Goal: Information Seeking & Learning: Learn about a topic

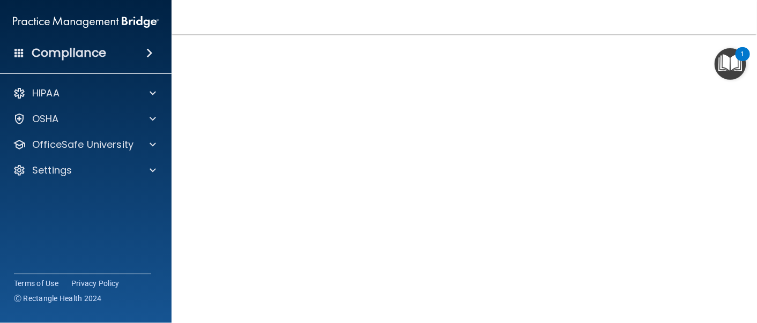
scroll to position [62, 0]
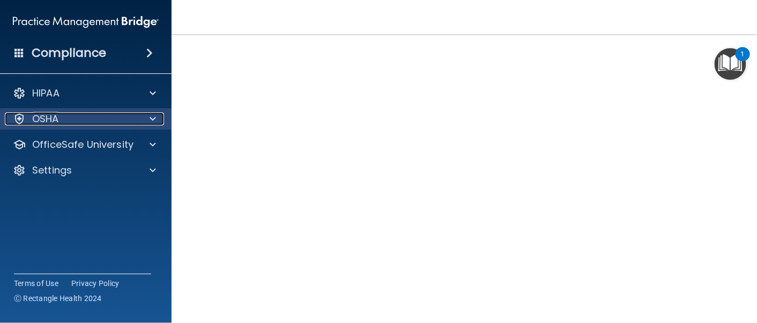
click at [154, 119] on span at bounding box center [153, 119] width 6 height 13
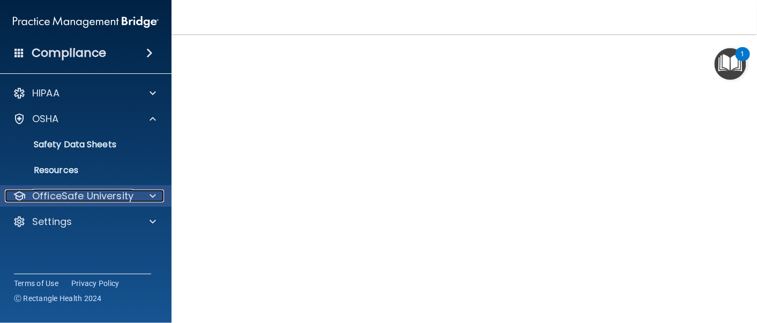
click at [150, 198] on span at bounding box center [153, 196] width 6 height 13
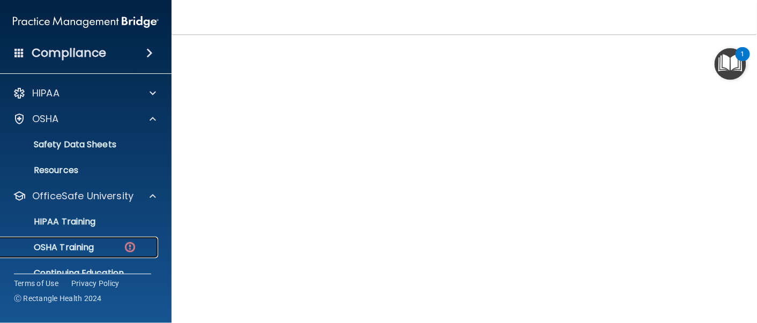
click at [128, 250] on img at bounding box center [129, 247] width 13 height 13
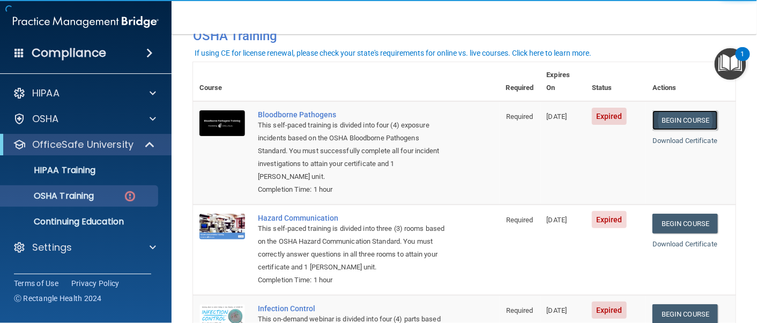
click at [687, 110] on link "Begin Course" at bounding box center [685, 120] width 65 height 20
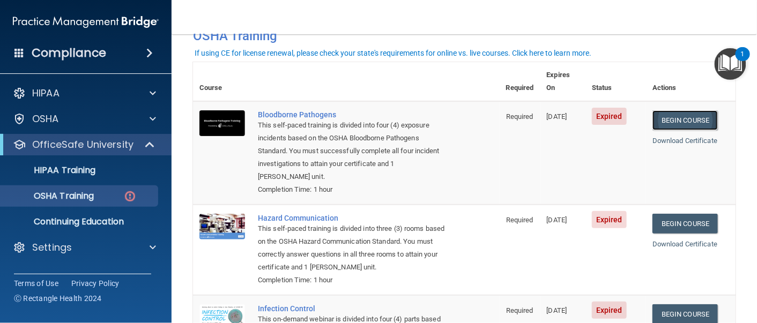
click at [675, 110] on link "Begin Course" at bounding box center [685, 120] width 65 height 20
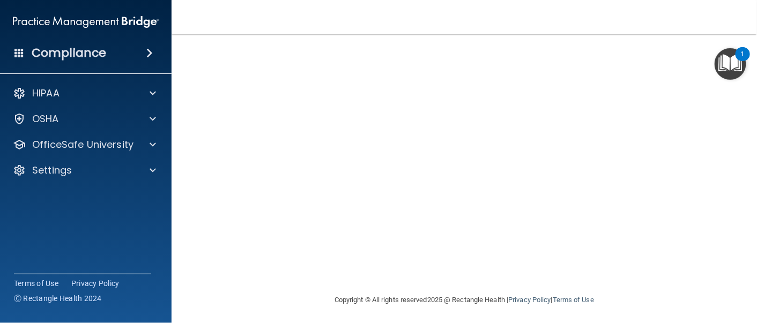
scroll to position [135, 0]
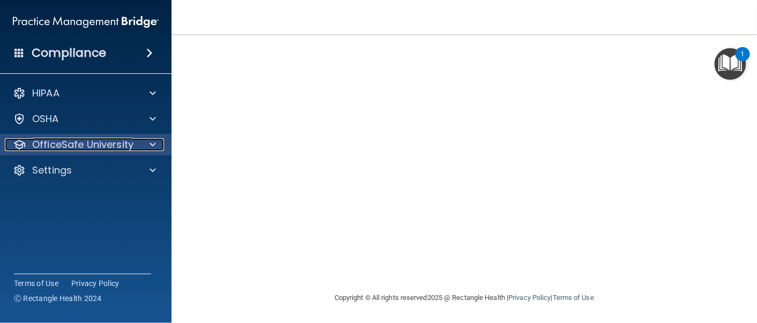
click at [145, 150] on div at bounding box center [151, 144] width 27 height 13
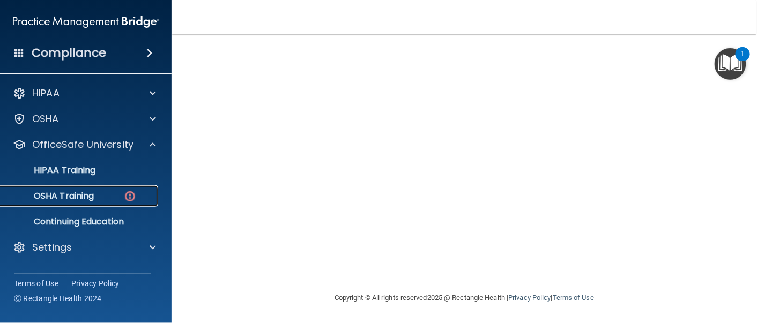
click at [117, 202] on link "OSHA Training" at bounding box center [73, 196] width 169 height 21
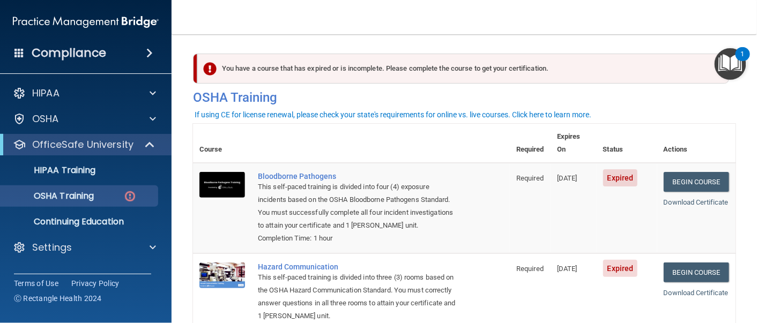
click at [603, 169] on span "Expired" at bounding box center [620, 177] width 35 height 17
click at [693, 198] on link "Download Certificate" at bounding box center [696, 202] width 65 height 8
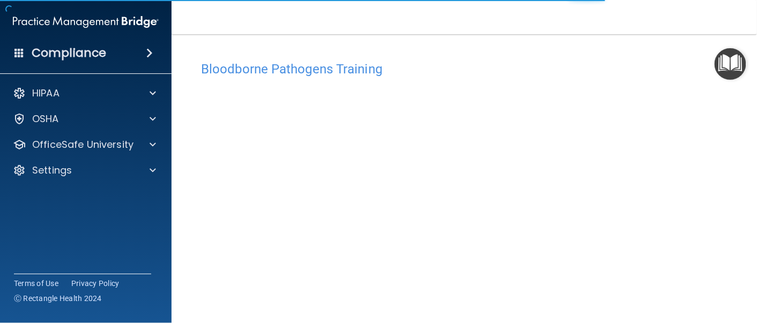
scroll to position [62, 0]
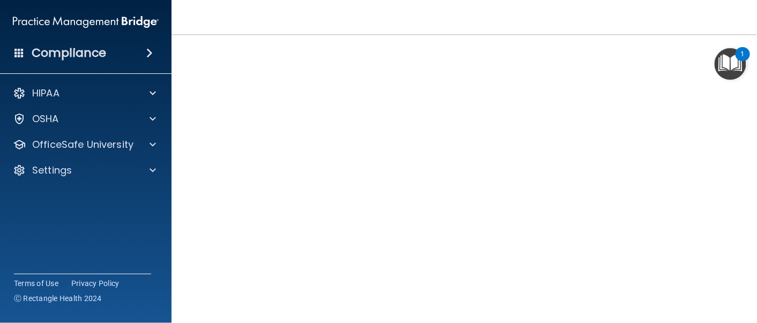
click at [725, 57] on img "Open Resource Center, 1 new notification" at bounding box center [731, 64] width 32 height 32
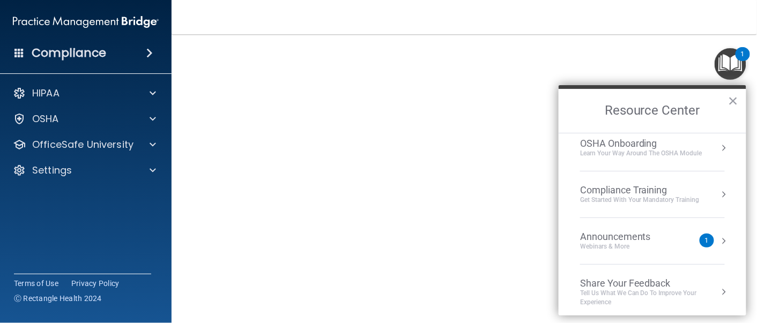
scroll to position [58, 0]
click at [705, 238] on div "1" at bounding box center [707, 238] width 4 height 0
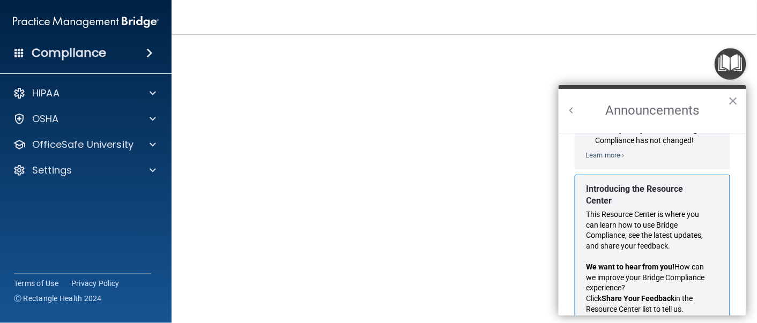
scroll to position [197, 0]
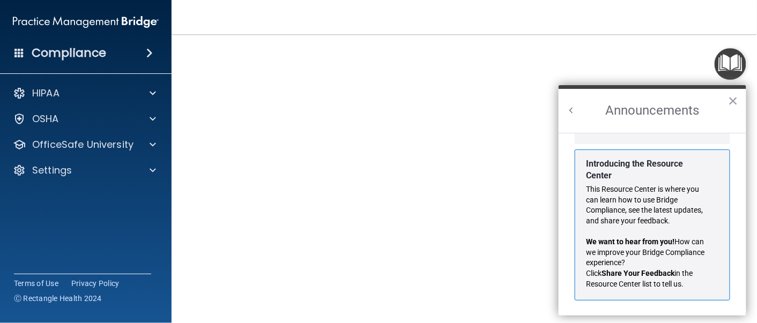
click at [739, 93] on h2 "Announcements" at bounding box center [653, 111] width 188 height 44
click at [731, 99] on button "×" at bounding box center [733, 100] width 10 height 17
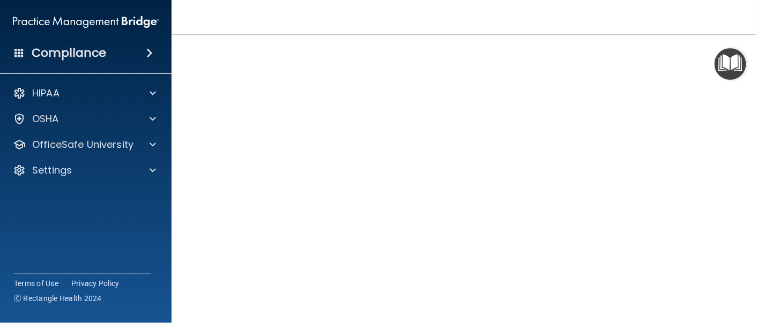
scroll to position [62, 0]
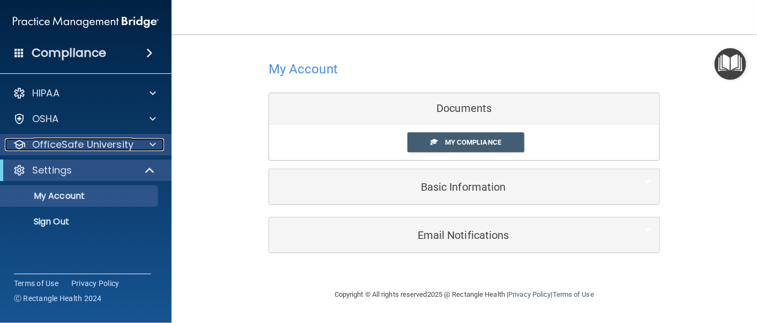
click at [150, 141] on span at bounding box center [153, 144] width 6 height 13
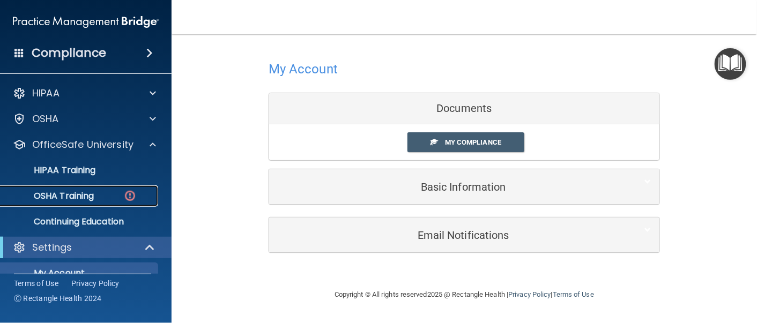
click at [124, 196] on img at bounding box center [129, 195] width 13 height 13
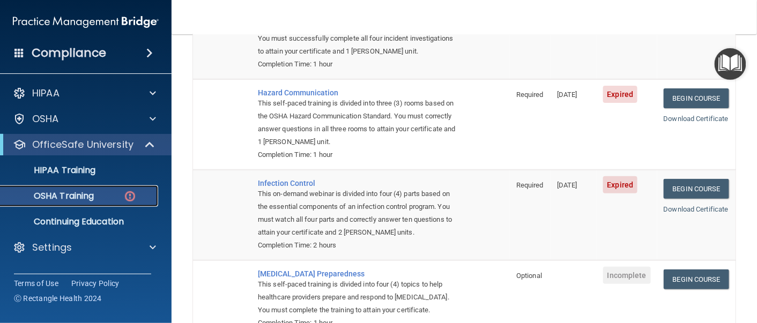
scroll to position [215, 0]
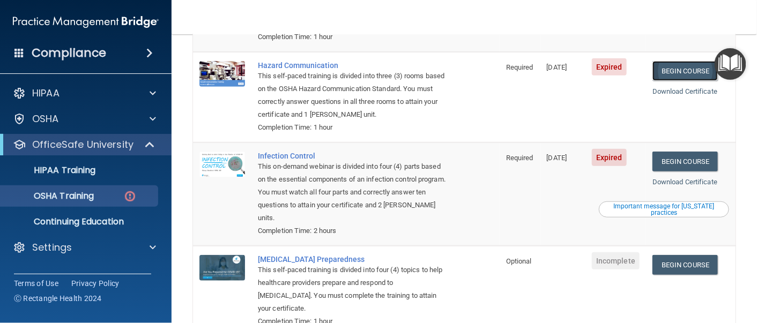
click at [678, 61] on link "Begin Course" at bounding box center [685, 71] width 65 height 20
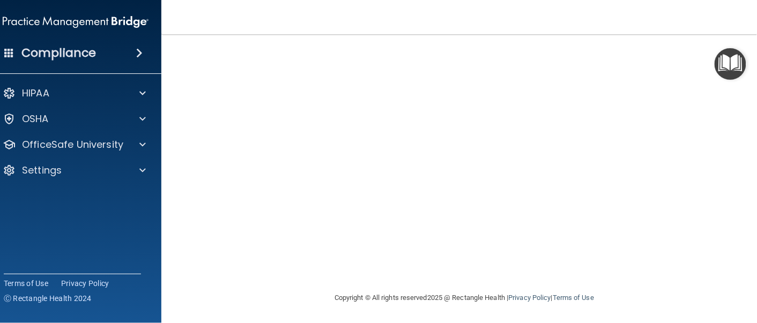
scroll to position [67, 0]
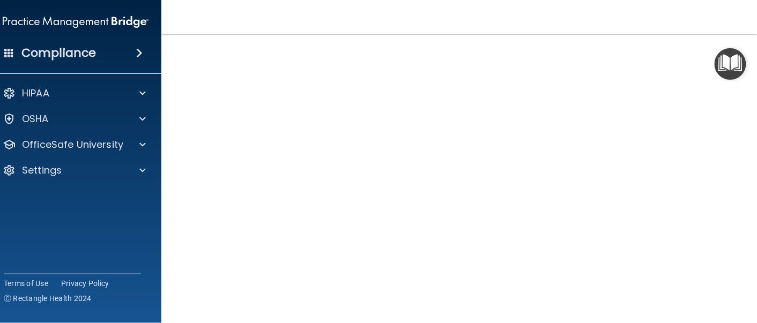
drag, startPoint x: 708, startPoint y: 1, endPoint x: 438, endPoint y: 28, distance: 271.2
click at [438, 28] on nav "Toggle navigation Shawna Galloway shgalloway@gaileyeyeclinic.com Manage My Ente…" at bounding box center [464, 17] width 606 height 34
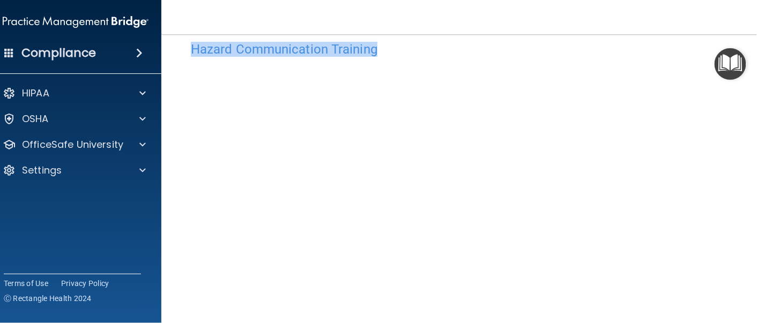
drag, startPoint x: 559, startPoint y: 10, endPoint x: 497, endPoint y: 34, distance: 66.2
click at [497, 34] on div "Toggle navigation Shawna Galloway shgalloway@gaileyeyeclinic.com Manage My Ente…" at bounding box center [464, 161] width 606 height 323
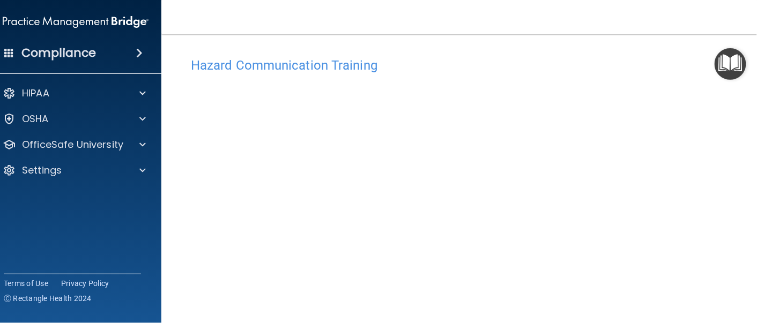
drag, startPoint x: 425, startPoint y: 1, endPoint x: 392, endPoint y: 18, distance: 37.7
click at [392, 18] on nav "Toggle navigation Shawna Galloway shgalloway@gaileyeyeclinic.com Manage My Ente…" at bounding box center [464, 17] width 606 height 34
click at [319, 68] on h4 "Hazard Communication Training" at bounding box center [464, 69] width 547 height 14
click at [722, 66] on img "Open Resource Center" at bounding box center [731, 64] width 32 height 32
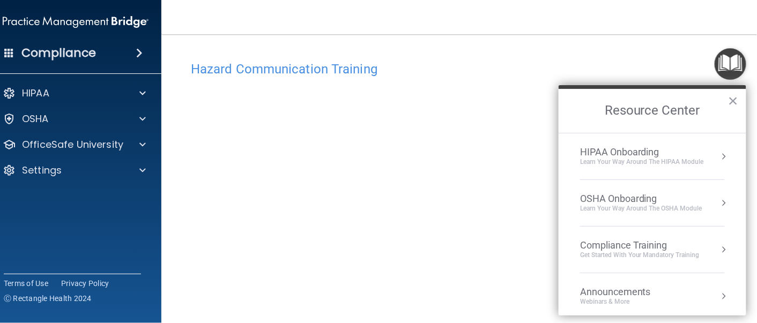
click at [602, 78] on div "Hazard Communication Training" at bounding box center [464, 69] width 563 height 26
click at [746, 98] on h2 "Resource Center" at bounding box center [653, 111] width 188 height 44
click at [740, 100] on h2 "Resource Center" at bounding box center [653, 111] width 188 height 44
click at [738, 98] on button "×" at bounding box center [733, 100] width 10 height 17
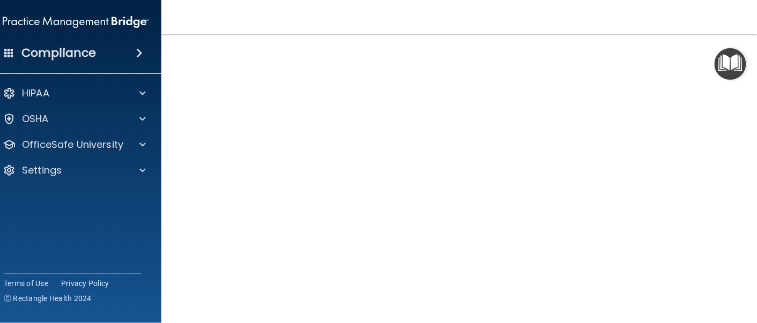
scroll to position [139, 0]
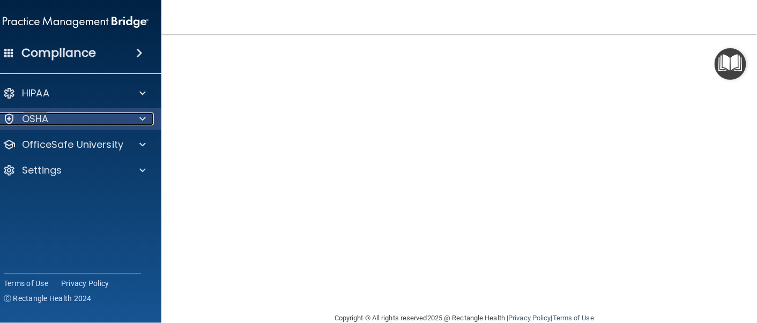
click at [139, 119] on span at bounding box center [142, 119] width 6 height 13
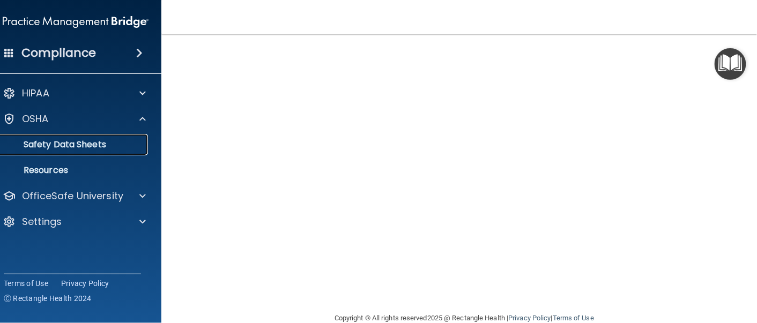
click at [104, 146] on p "Safety Data Sheets" at bounding box center [70, 144] width 146 height 11
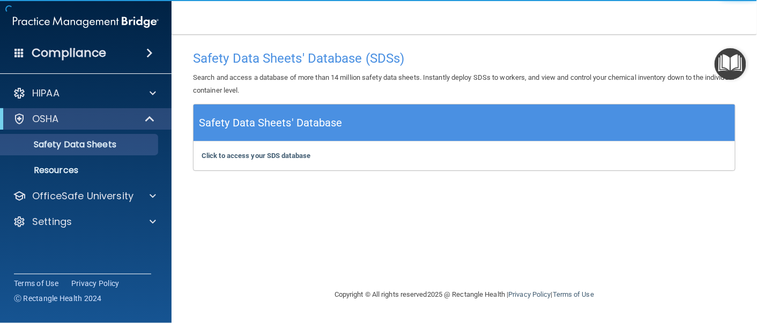
click at [327, 129] on h5 "Safety Data Sheets' Database" at bounding box center [271, 123] width 144 height 19
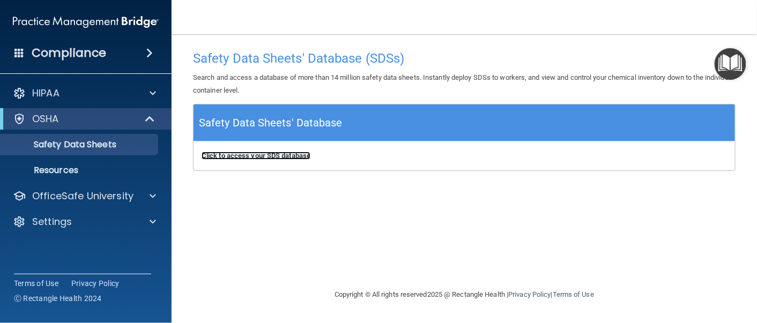
click at [259, 152] on b "Click to access your SDS database" at bounding box center [256, 156] width 109 height 8
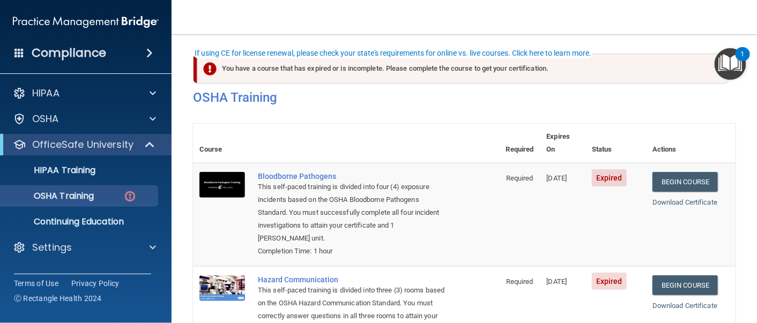
scroll to position [62, 0]
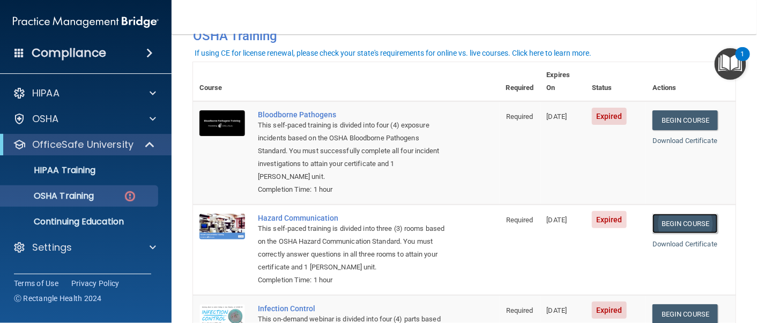
click at [683, 214] on link "Begin Course" at bounding box center [685, 224] width 65 height 20
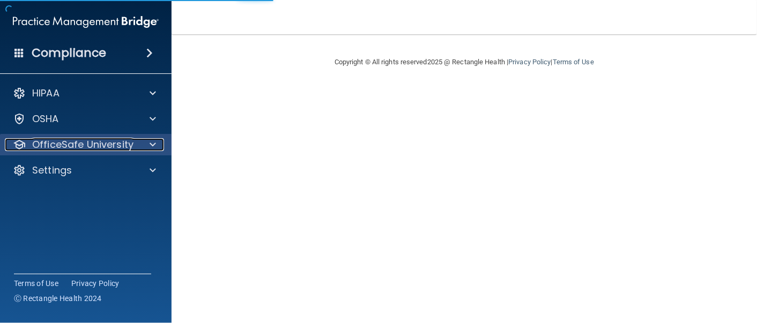
click at [121, 145] on div "OfficeSafe University" at bounding box center [71, 144] width 133 height 13
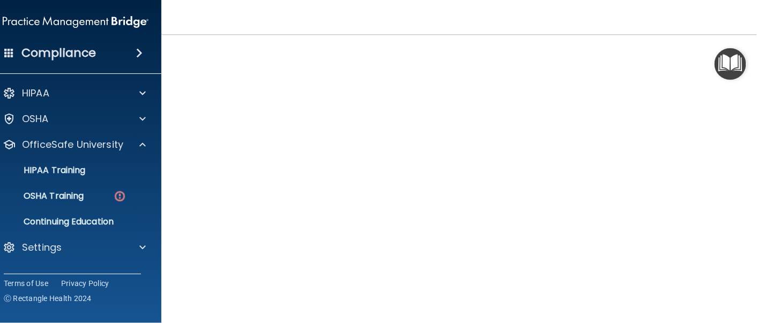
scroll to position [67, 0]
click at [67, 197] on p "OSHA Training" at bounding box center [40, 196] width 87 height 11
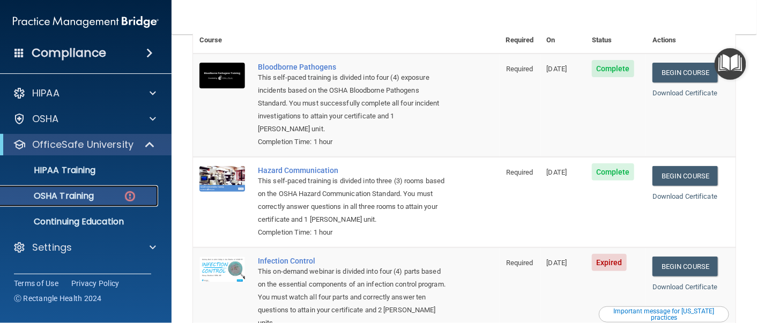
scroll to position [139, 0]
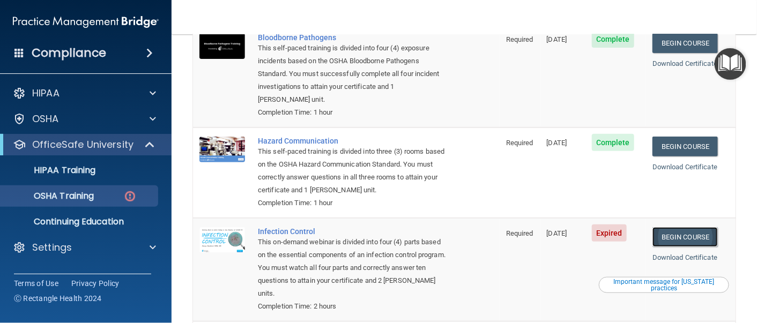
click at [688, 227] on link "Begin Course" at bounding box center [685, 237] width 65 height 20
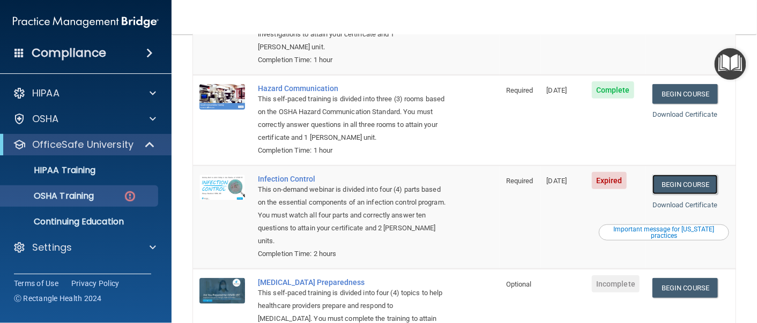
scroll to position [210, 0]
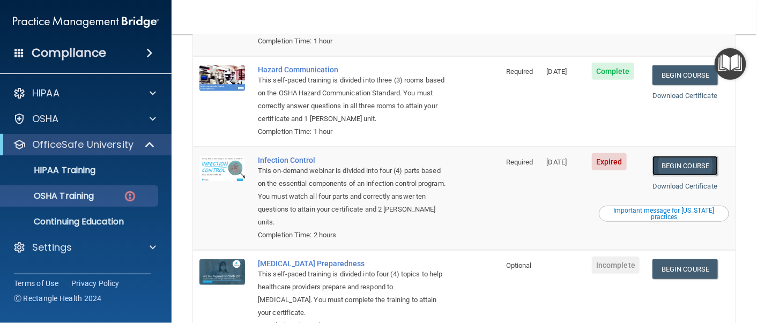
click at [676, 156] on link "Begin Course" at bounding box center [685, 166] width 65 height 20
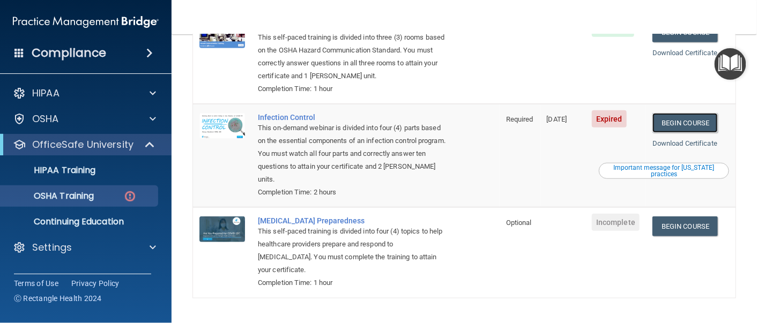
scroll to position [272, 0]
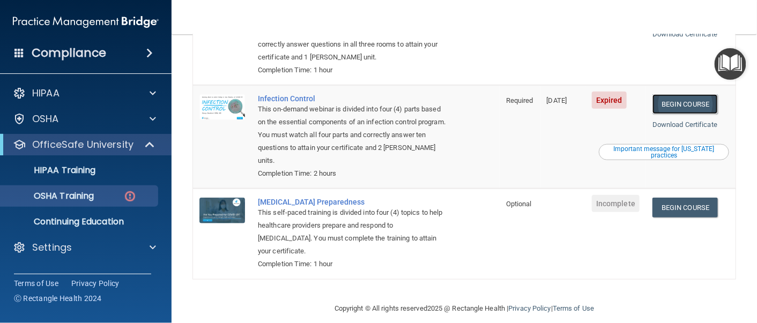
click at [683, 94] on link "Begin Course" at bounding box center [685, 104] width 65 height 20
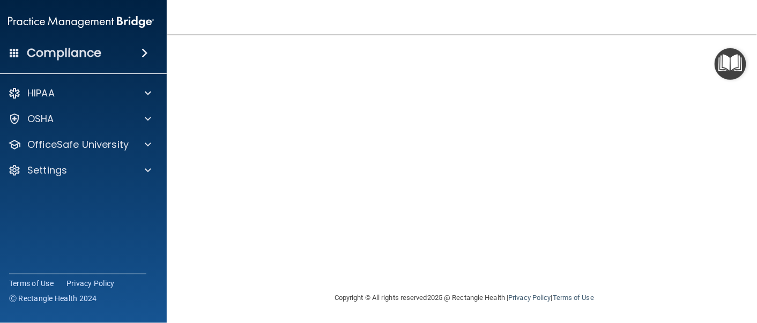
scroll to position [64, 0]
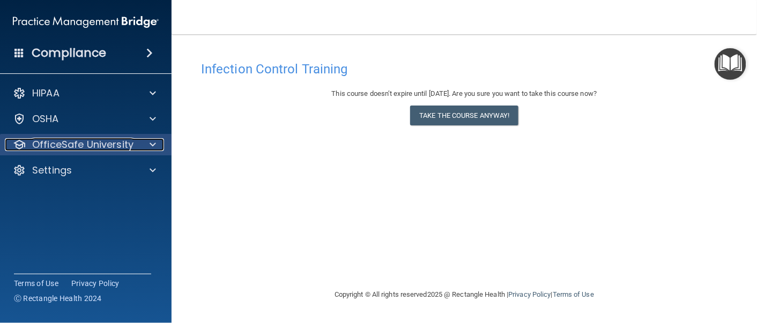
click at [85, 138] on p "OfficeSafe University" at bounding box center [82, 144] width 101 height 13
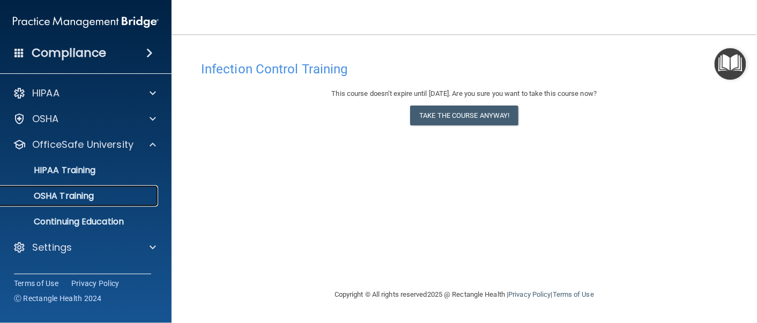
click at [80, 198] on p "OSHA Training" at bounding box center [50, 196] width 87 height 11
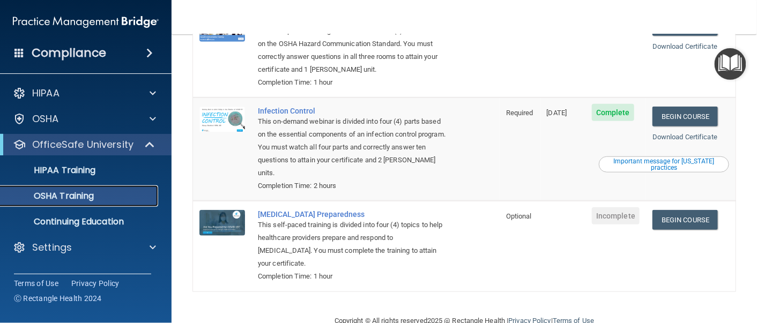
scroll to position [242, 0]
